Goal: Find specific page/section: Find specific page/section

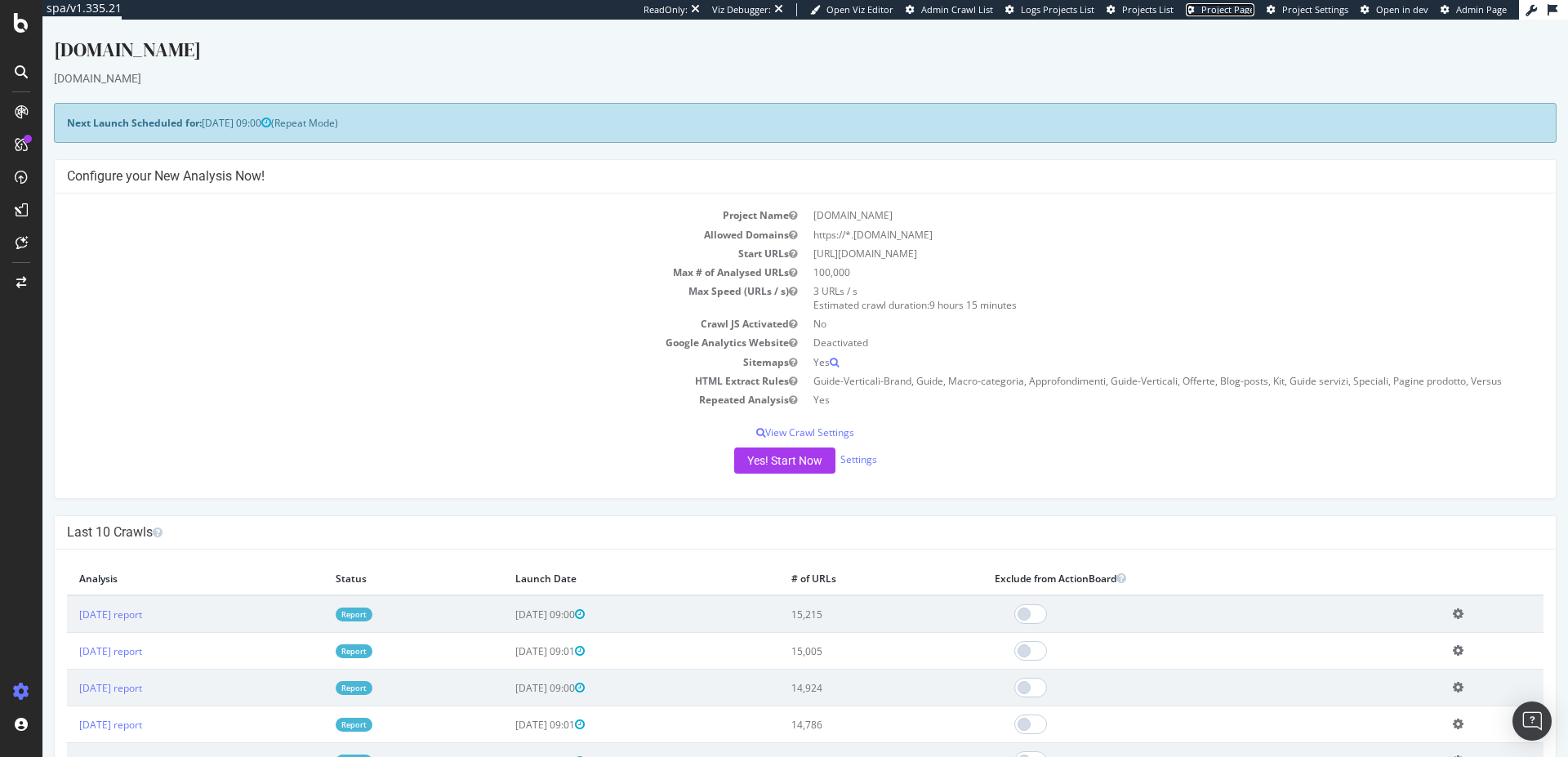
click at [1225, 14] on span "Project Page" at bounding box center [1227, 9] width 53 height 12
